Goal: Book appointment/travel/reservation

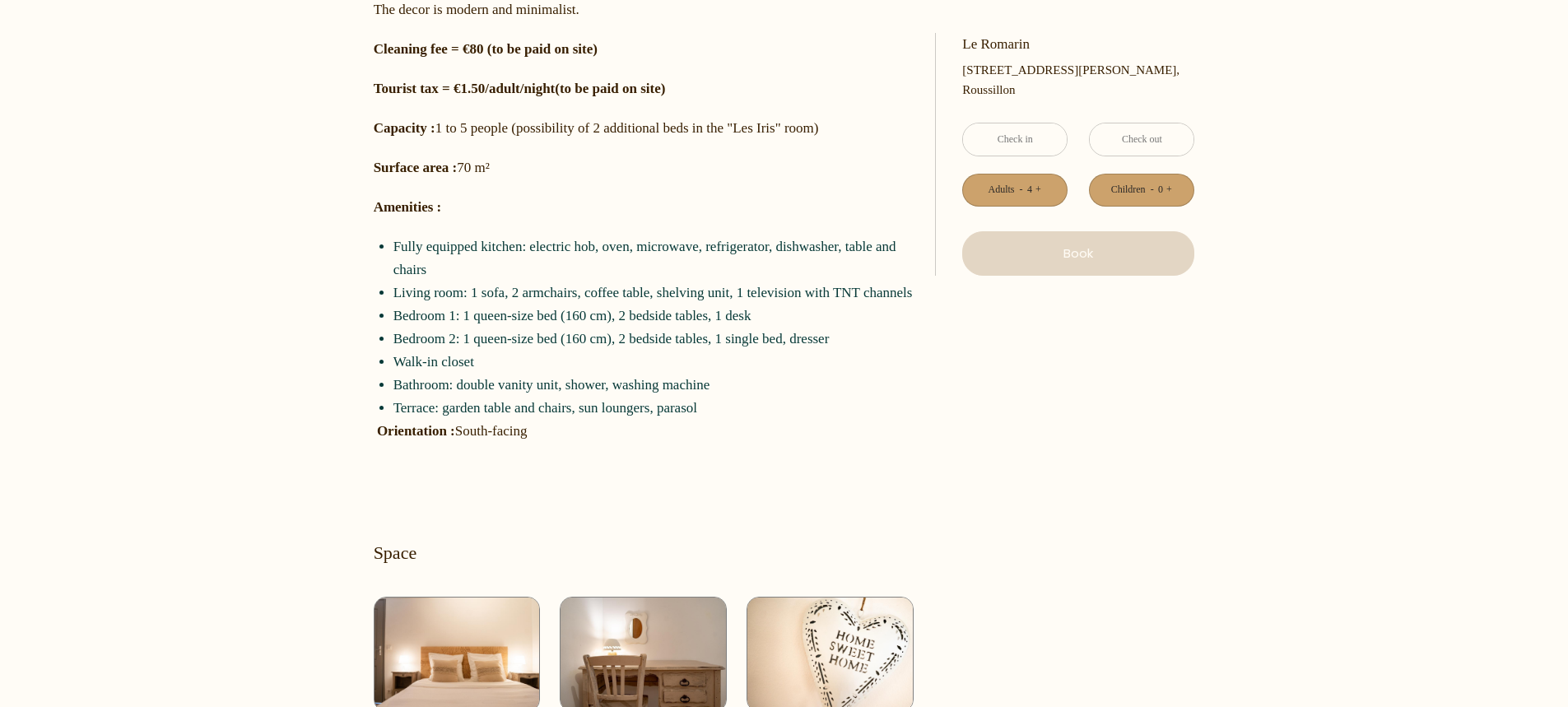
scroll to position [906, 0]
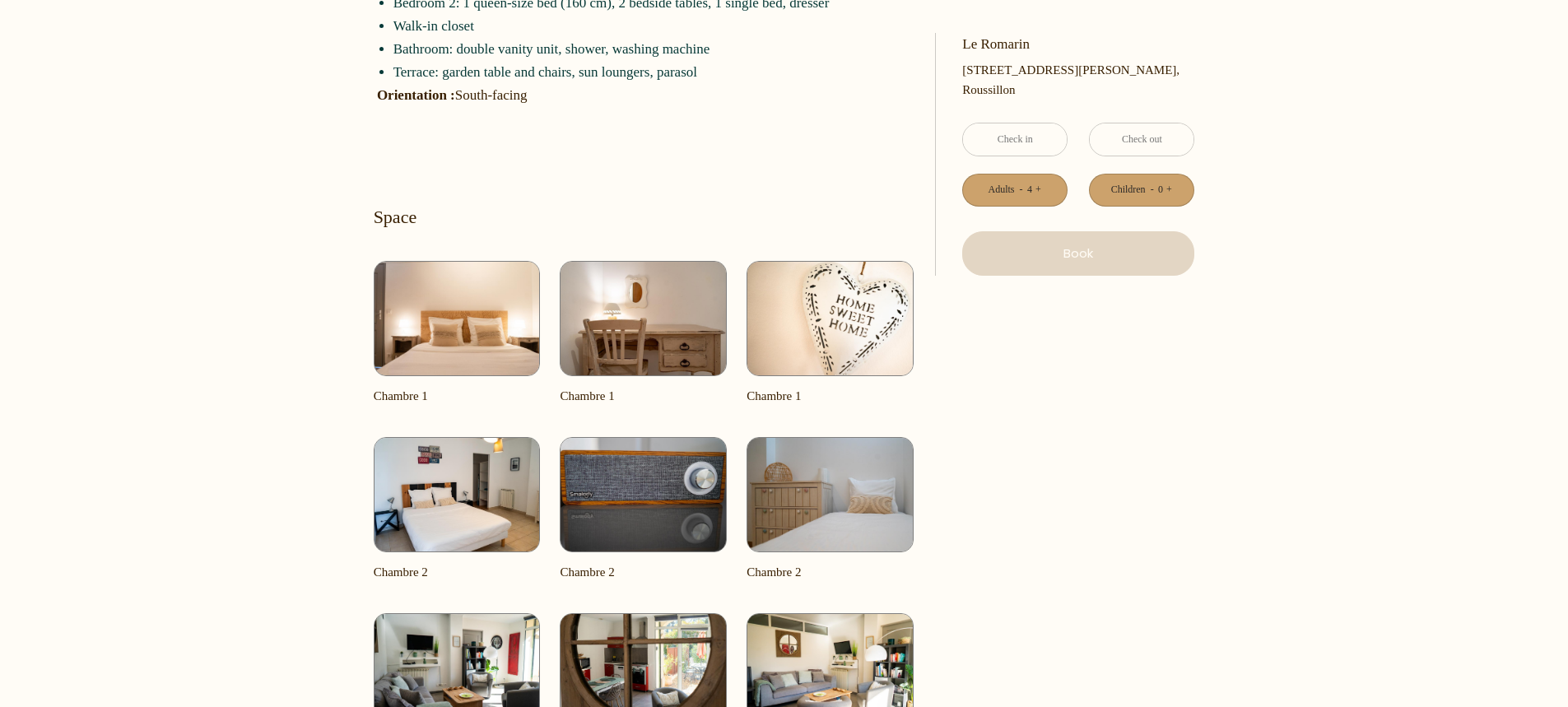
click at [441, 317] on img at bounding box center [457, 318] width 167 height 115
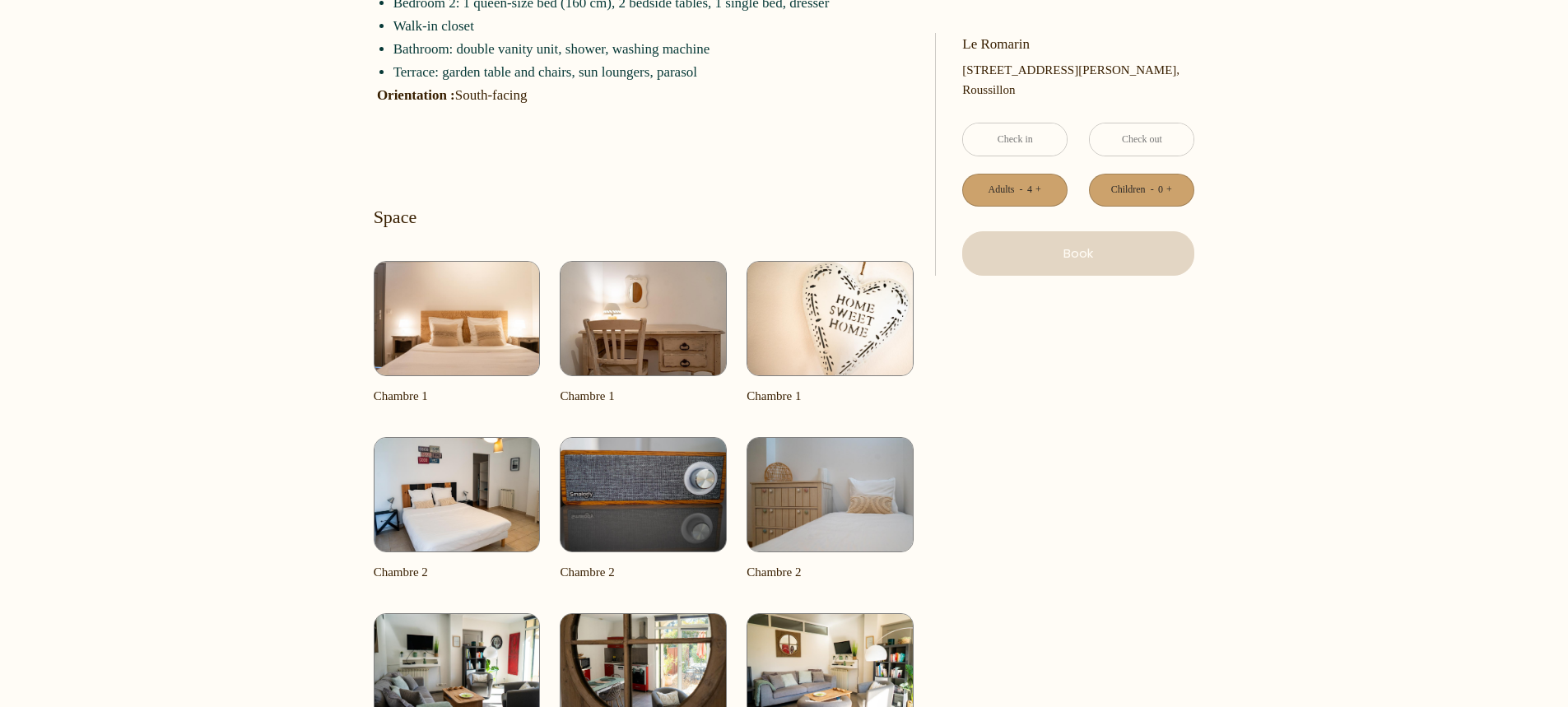
click at [442, 317] on img at bounding box center [457, 318] width 167 height 115
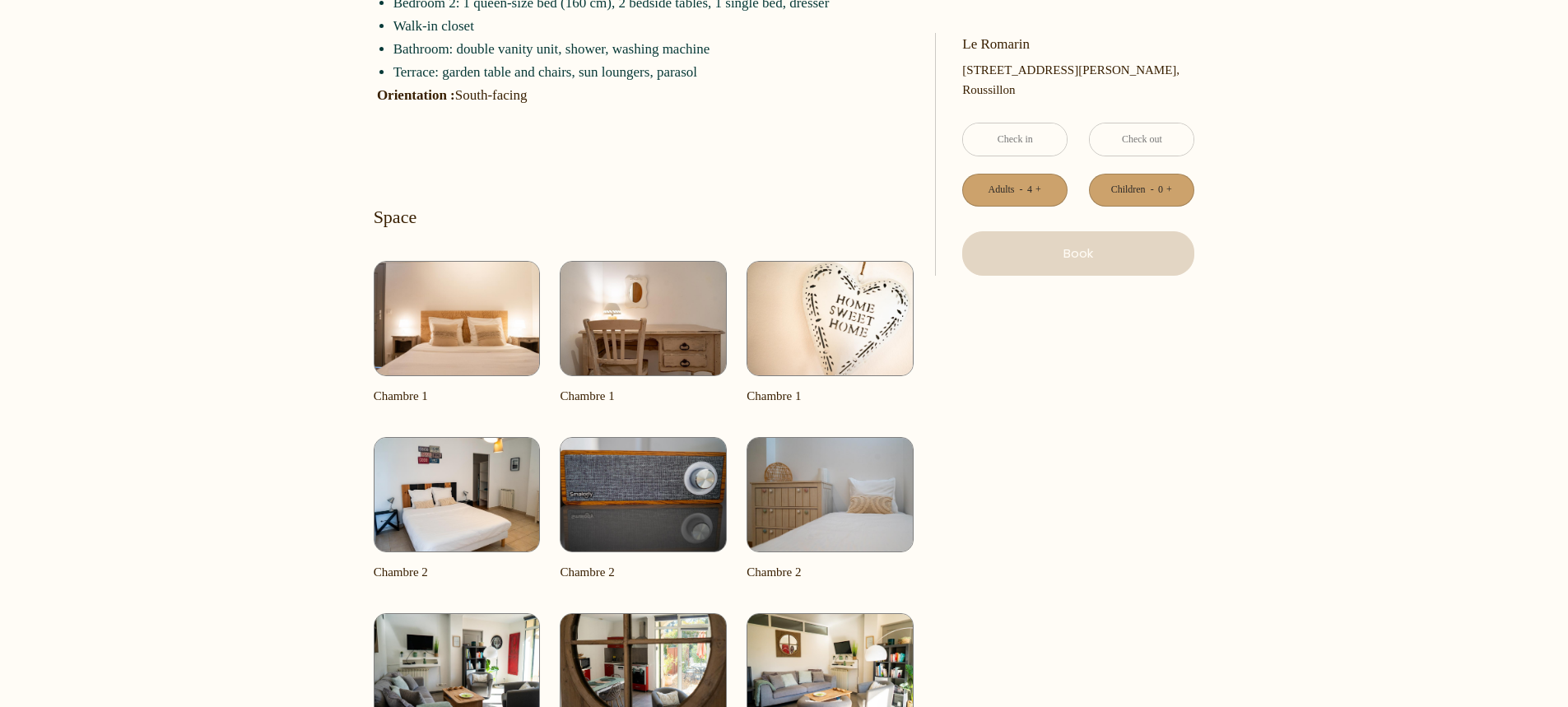
click at [442, 317] on img at bounding box center [457, 318] width 167 height 115
click at [444, 318] on img at bounding box center [457, 318] width 167 height 115
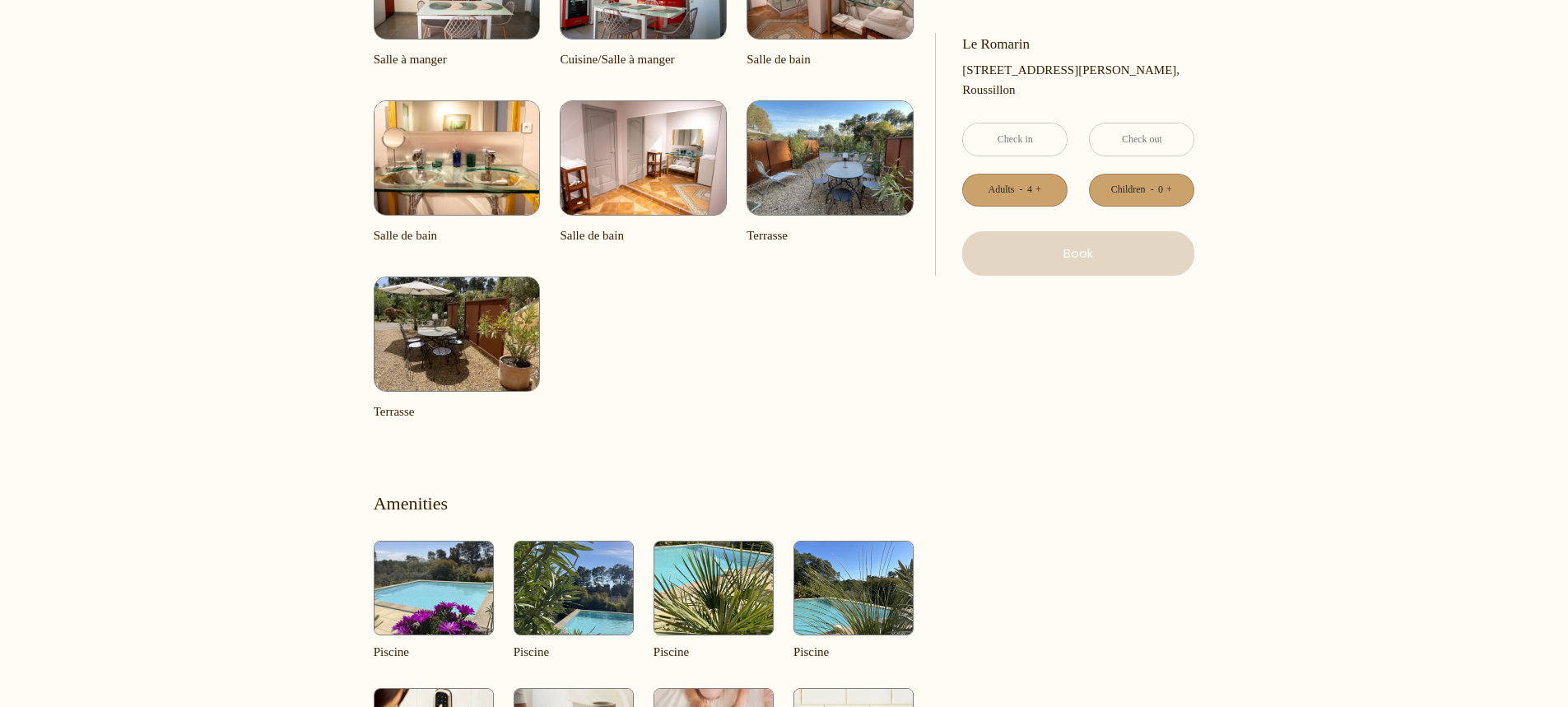
scroll to position [1482, 0]
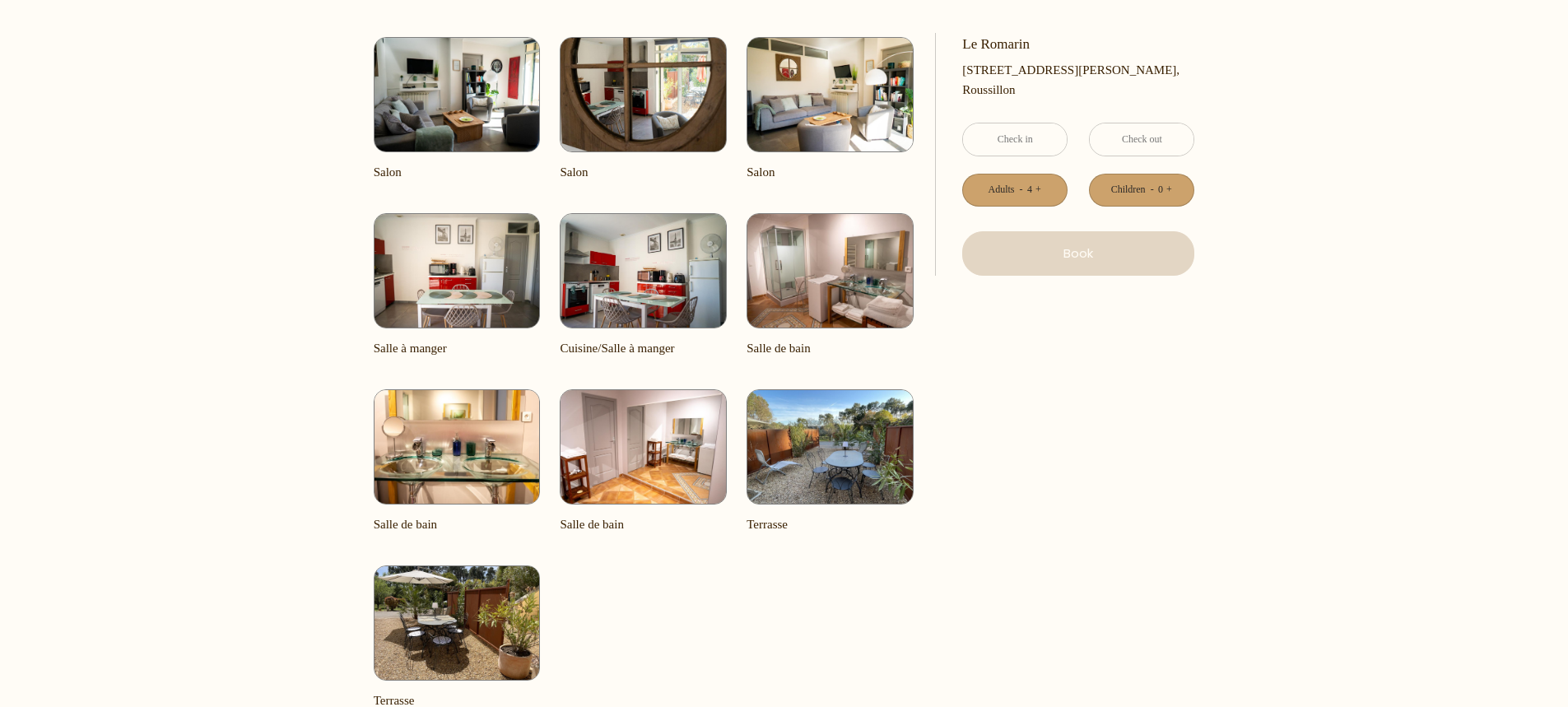
click at [434, 280] on img at bounding box center [457, 270] width 167 height 115
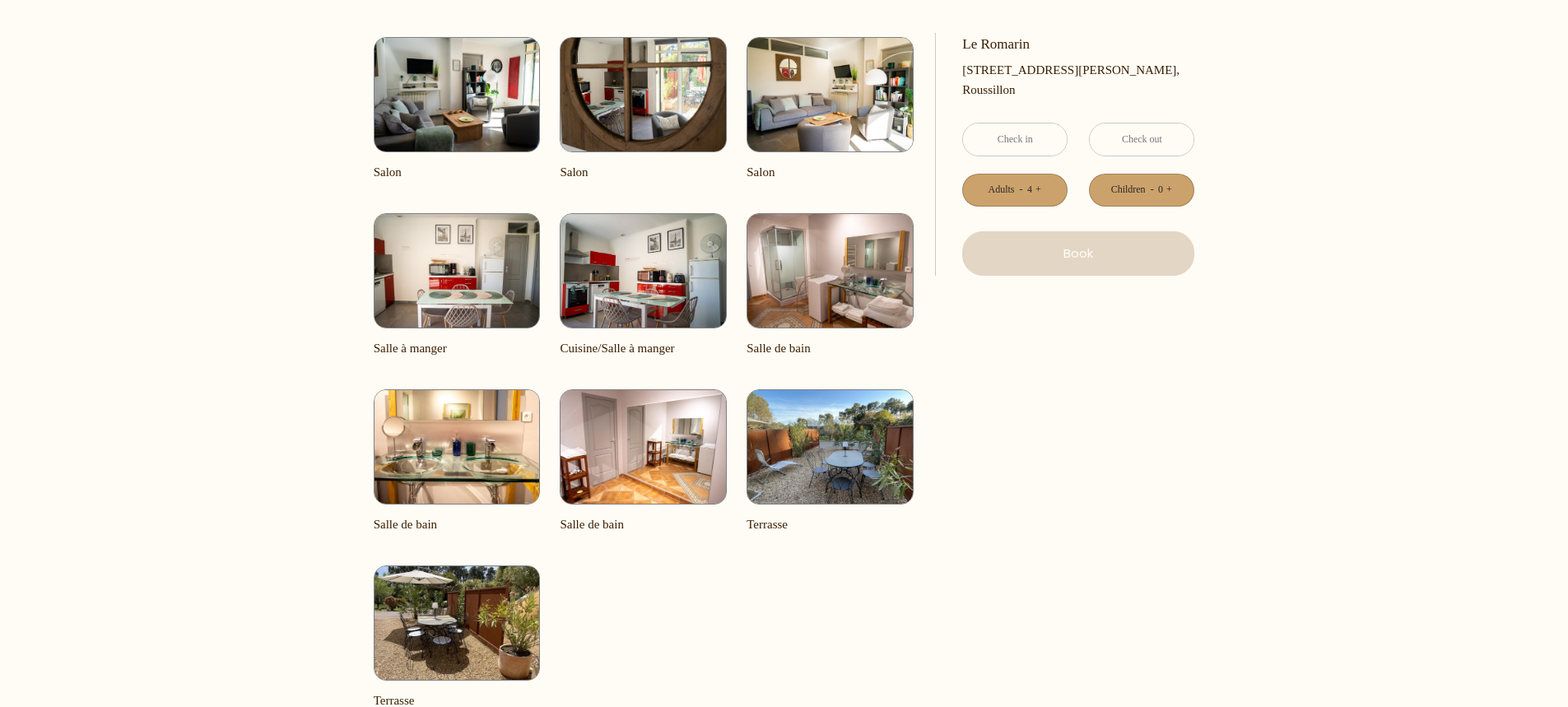
click at [434, 280] on img at bounding box center [457, 270] width 167 height 115
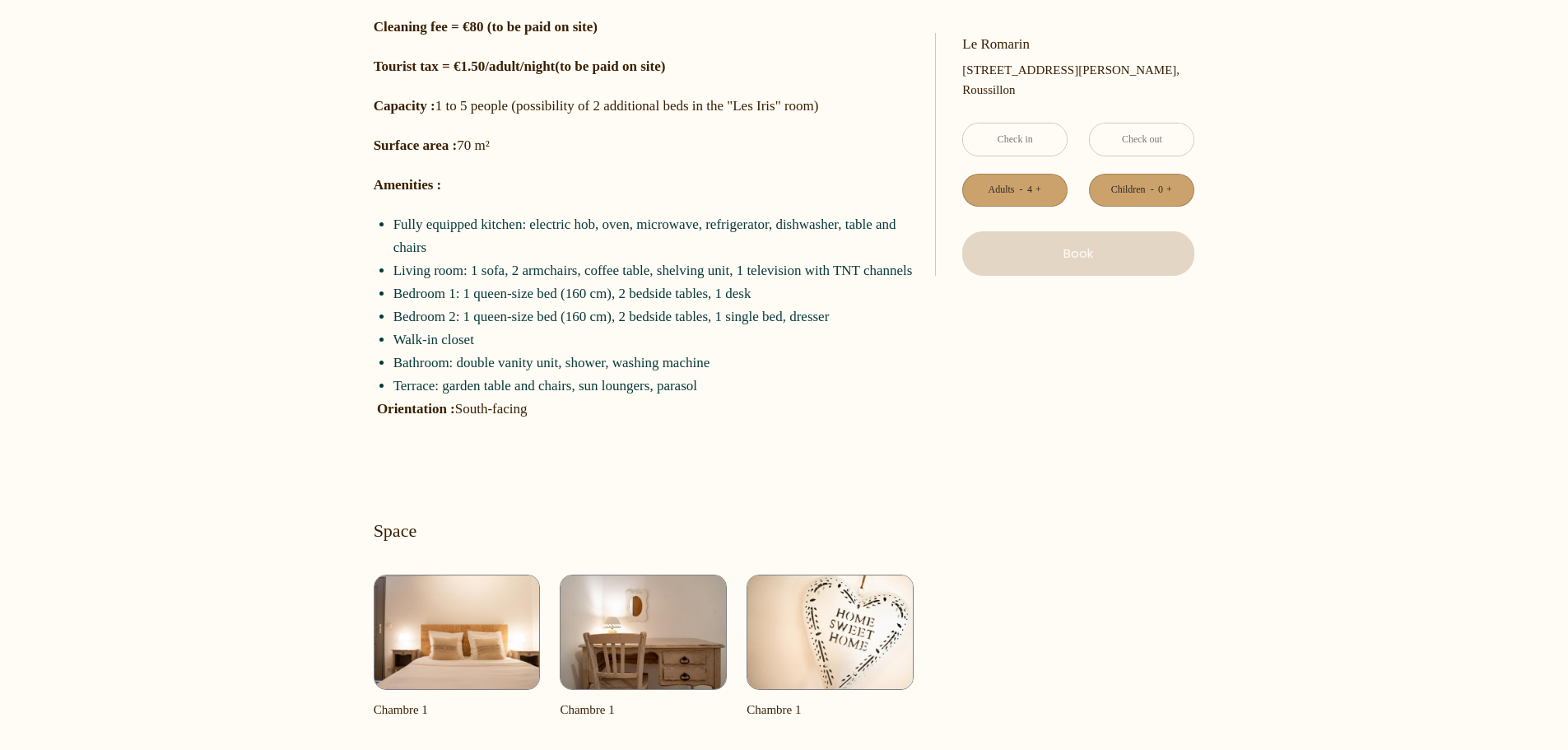
scroll to position [740, 0]
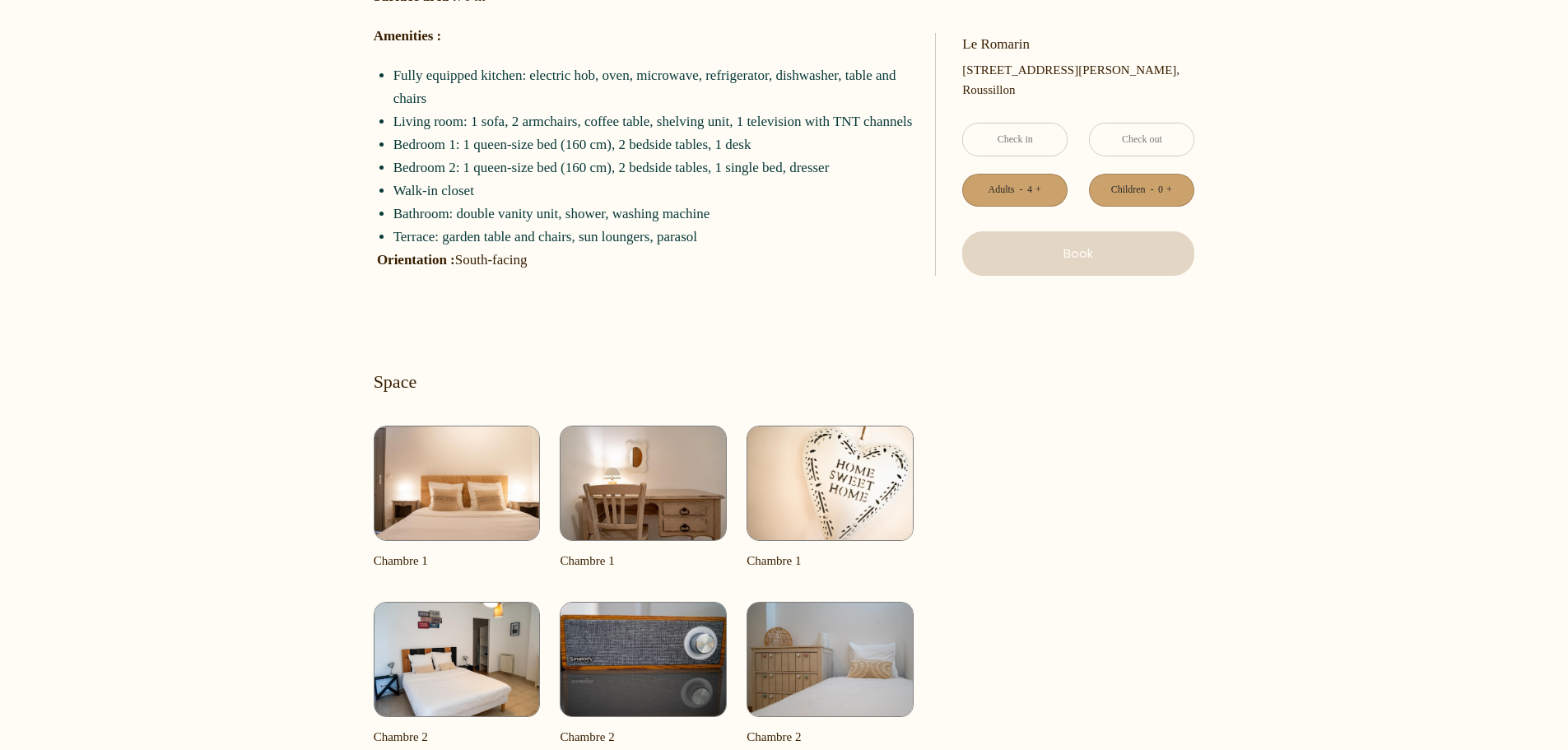
click at [401, 482] on img at bounding box center [457, 483] width 167 height 115
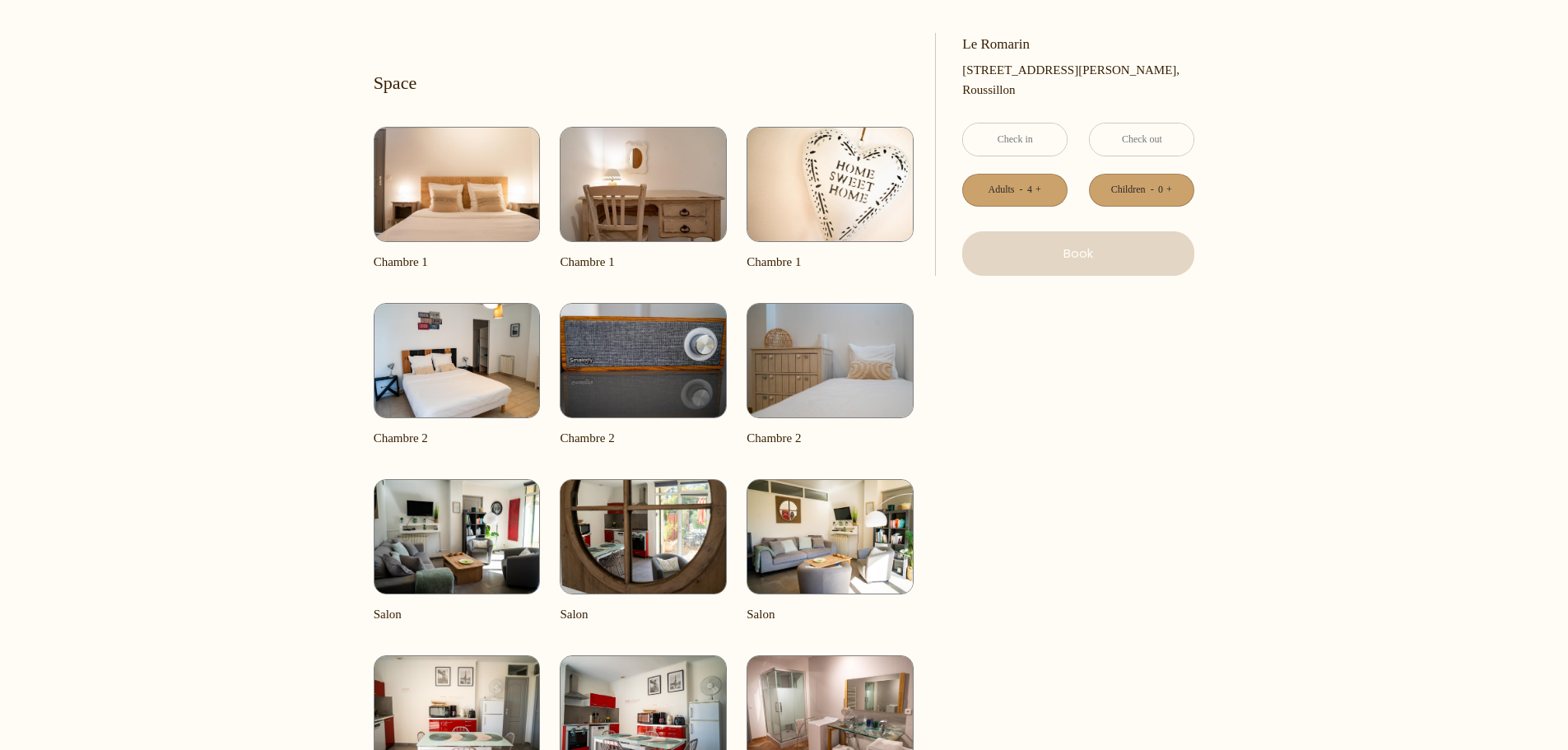
scroll to position [1152, 0]
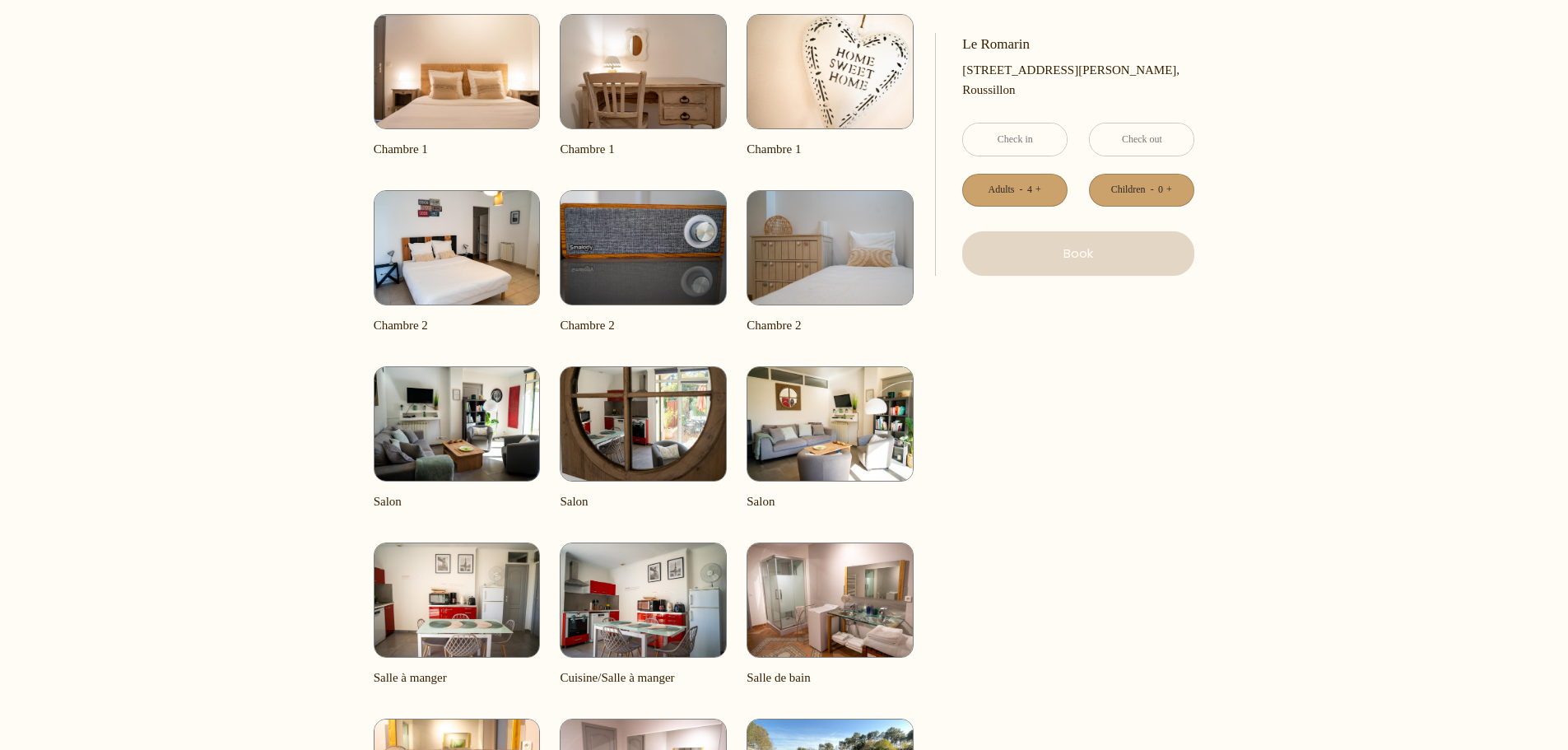
click at [664, 449] on img at bounding box center [643, 424] width 167 height 115
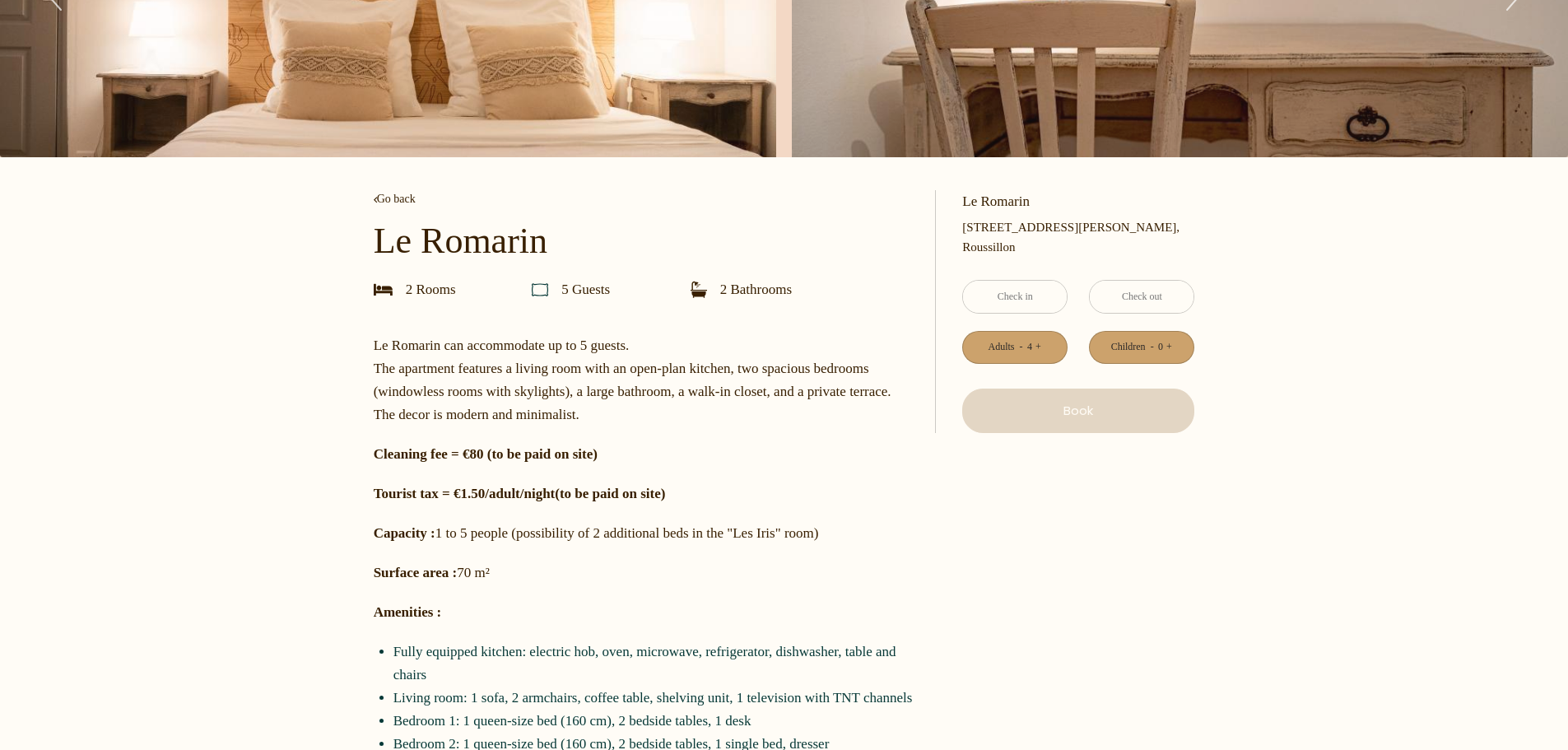
scroll to position [0, 0]
